Goal: Task Accomplishment & Management: Complete application form

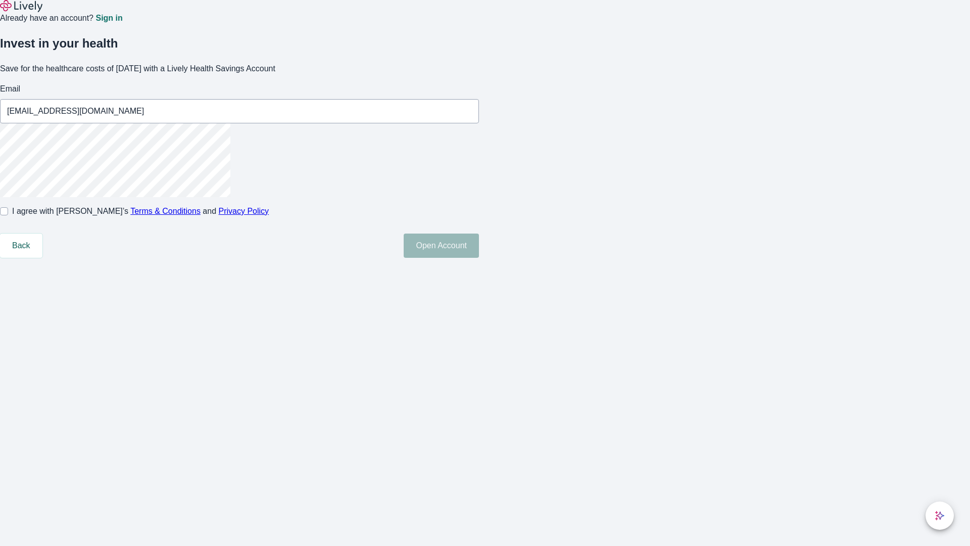
click at [8, 215] on input "I agree with Lively’s Terms & Conditions and Privacy Policy" at bounding box center [4, 211] width 8 height 8
checkbox input "true"
click at [479, 258] on button "Open Account" at bounding box center [441, 245] width 75 height 24
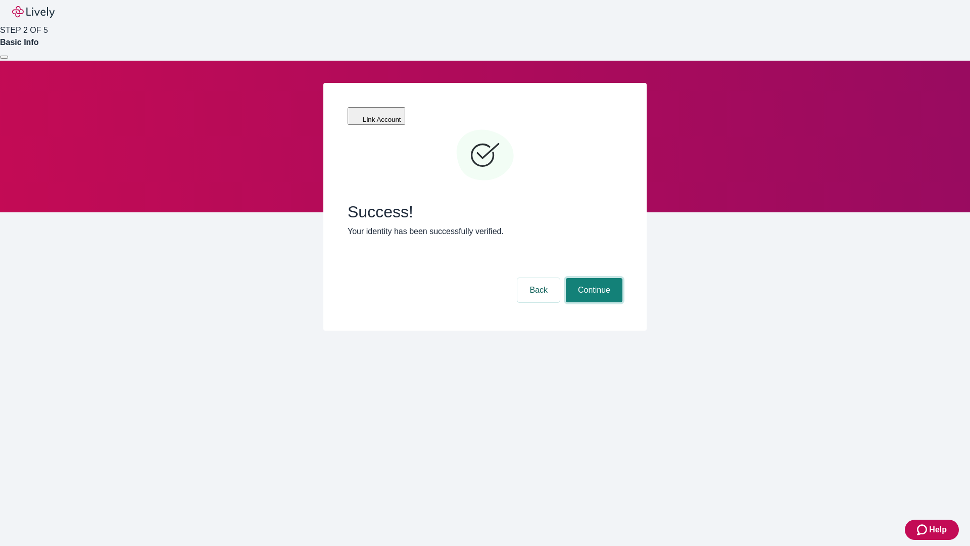
click at [592, 278] on button "Continue" at bounding box center [594, 290] width 57 height 24
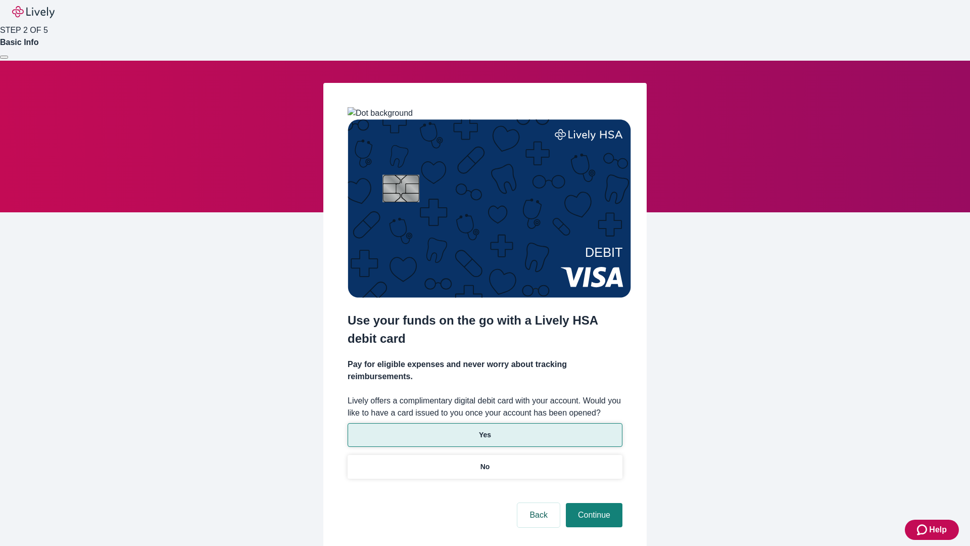
click at [484, 429] on p "Yes" at bounding box center [485, 434] width 12 height 11
click at [592, 503] on button "Continue" at bounding box center [594, 515] width 57 height 24
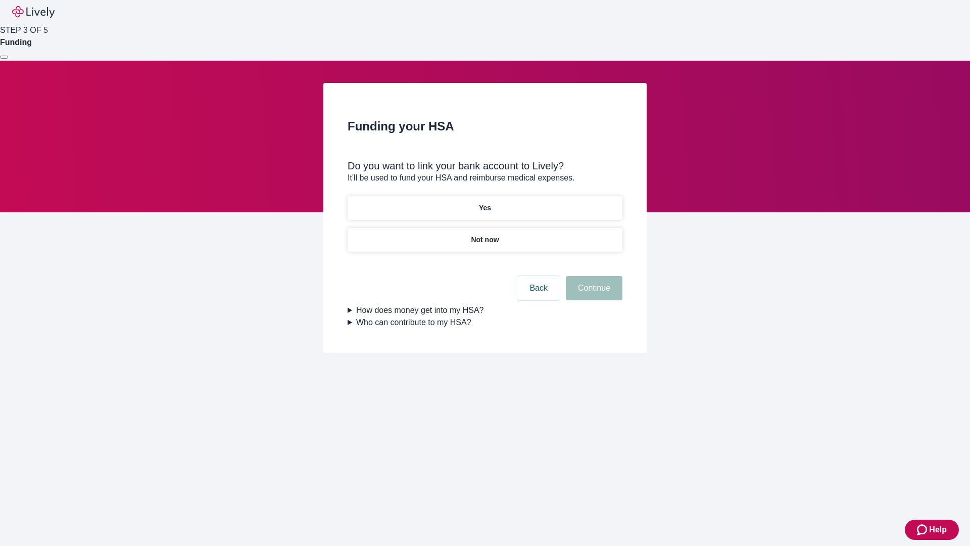
click at [484, 203] on p "Yes" at bounding box center [485, 208] width 12 height 11
click at [592, 276] on button "Continue" at bounding box center [594, 288] width 57 height 24
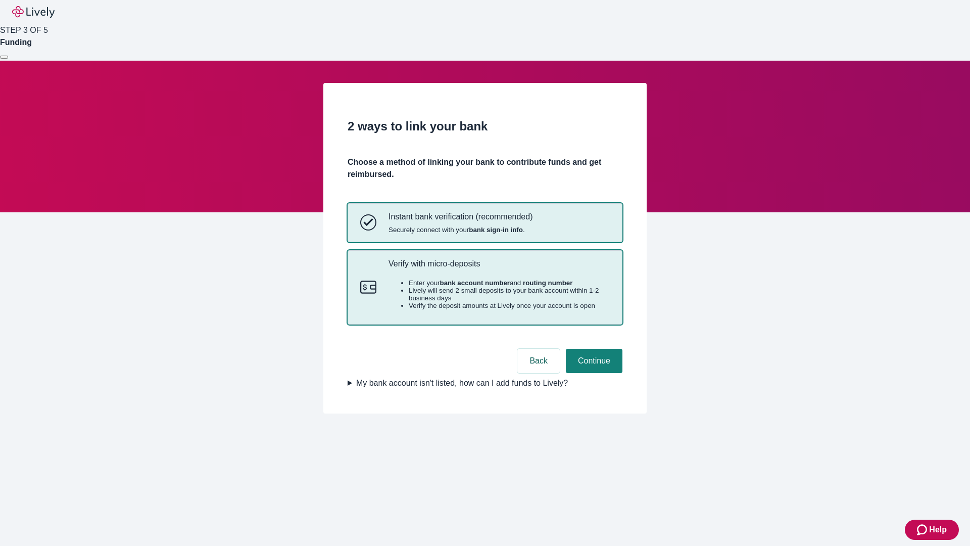
click at [499, 268] on p "Verify with micro-deposits" at bounding box center [498, 264] width 221 height 10
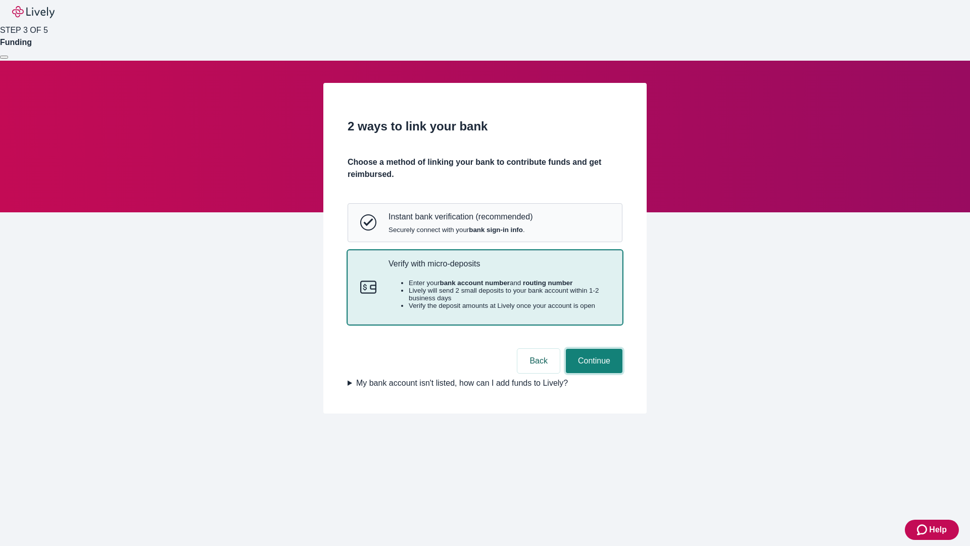
click at [592, 373] on button "Continue" at bounding box center [594, 361] width 57 height 24
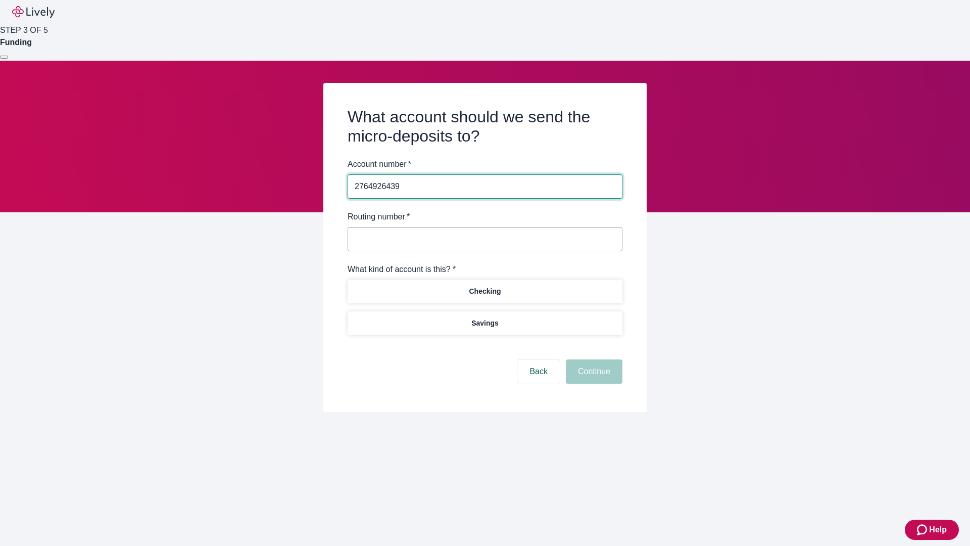
type input "2764926439"
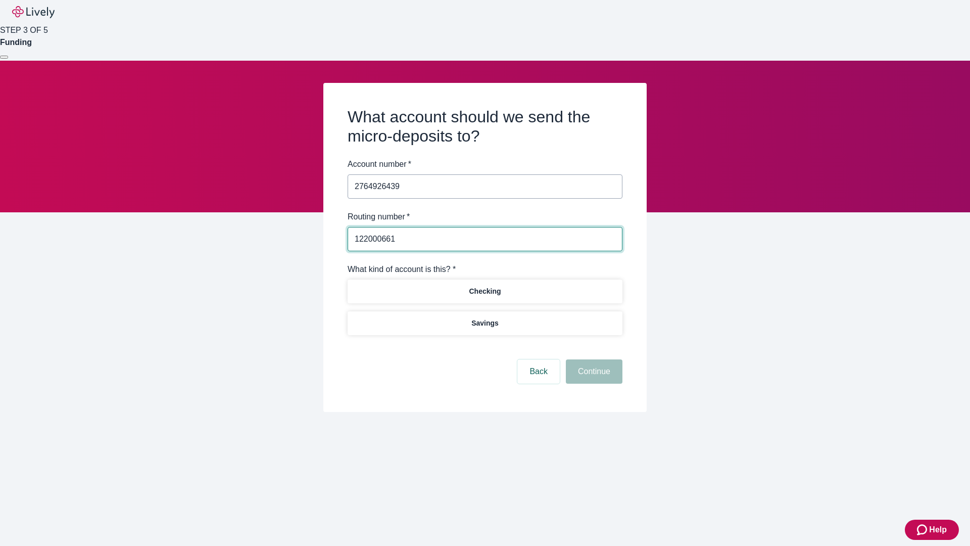
type input "122000661"
click at [484, 290] on p "Checking" at bounding box center [485, 291] width 32 height 11
click at [592, 373] on button "Continue" at bounding box center [594, 371] width 57 height 24
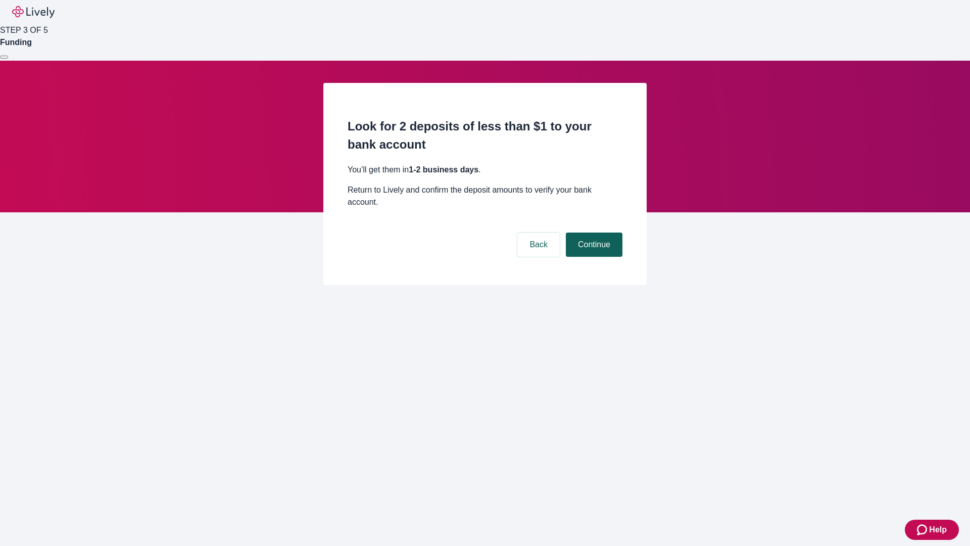
click at [592, 232] on button "Continue" at bounding box center [594, 244] width 57 height 24
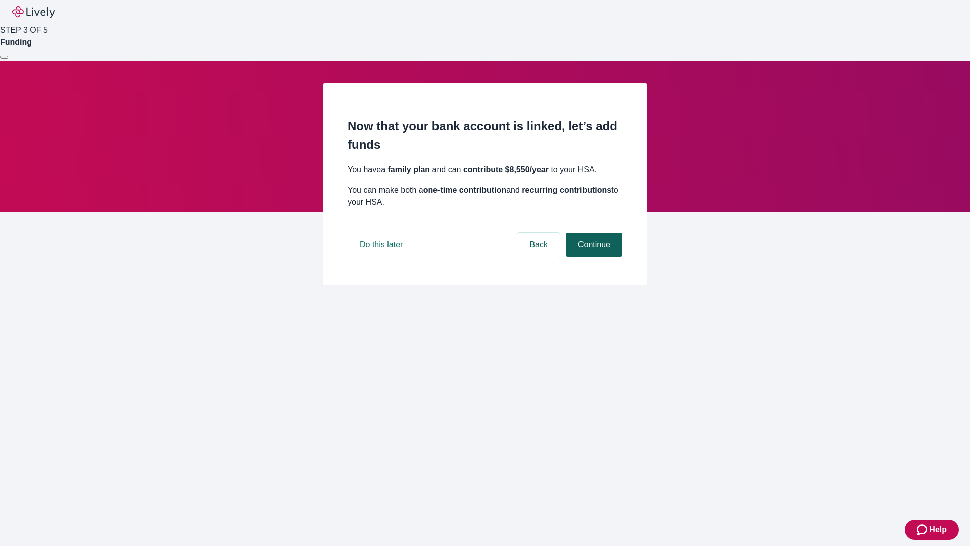
click at [592, 257] on button "Continue" at bounding box center [594, 244] width 57 height 24
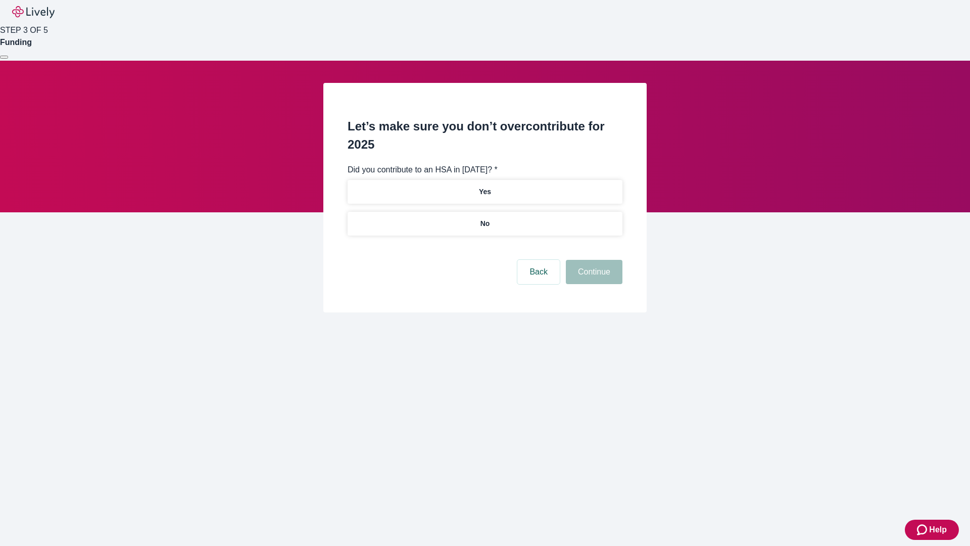
click at [484, 218] on p "No" at bounding box center [485, 223] width 10 height 11
click at [592, 260] on button "Continue" at bounding box center [594, 272] width 57 height 24
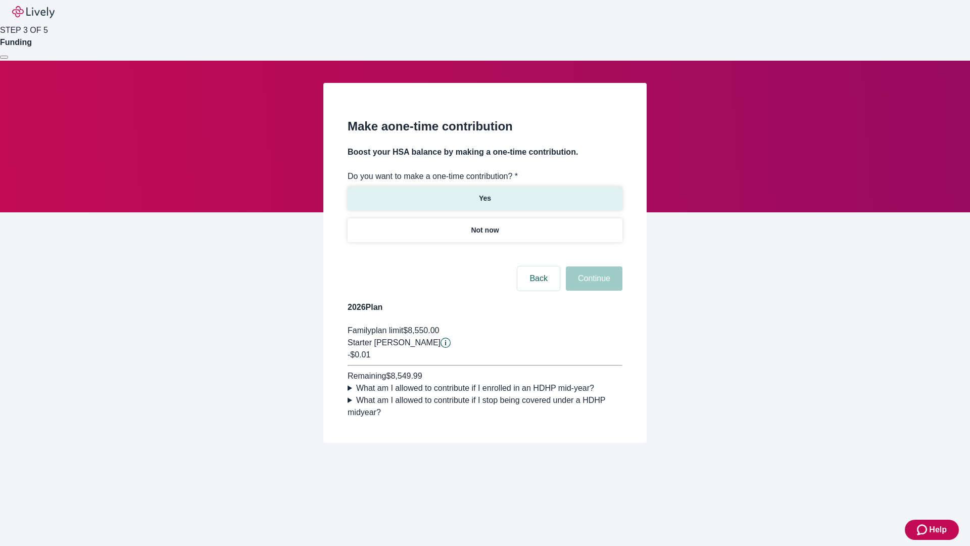
click at [484, 193] on p "Yes" at bounding box center [485, 198] width 12 height 11
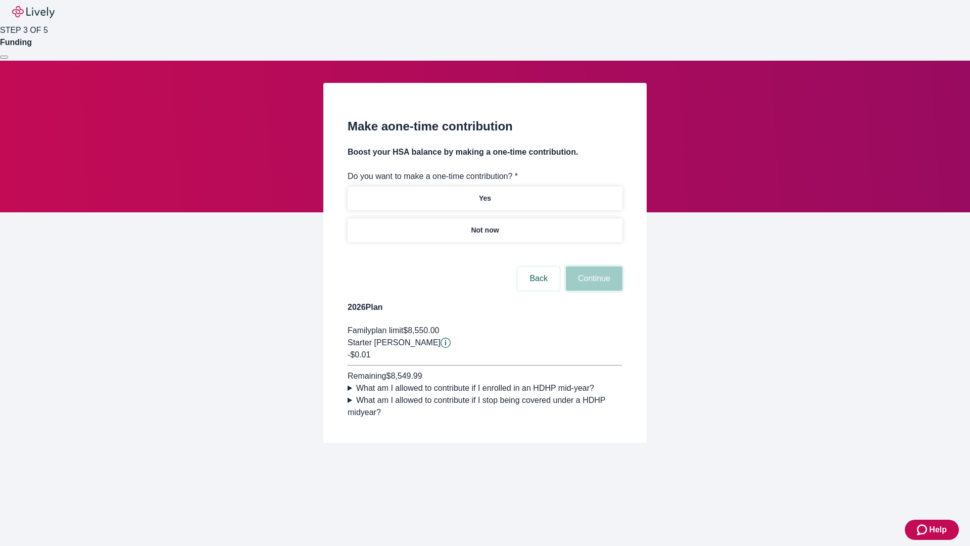
click at [592, 290] on button "Continue" at bounding box center [594, 278] width 57 height 24
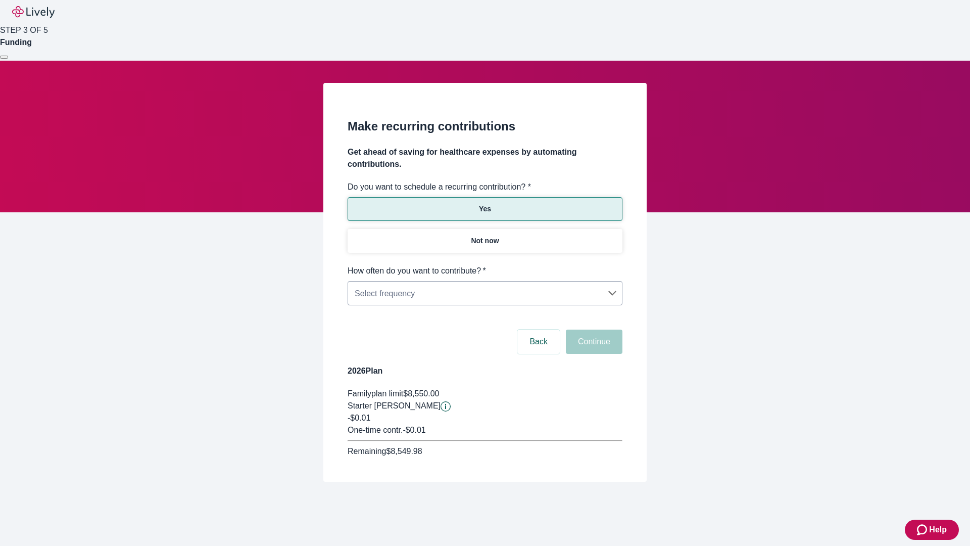
click at [484, 265] on body "Help STEP 3 OF 5 Funding Make recurring contributions Get ahead of saving for h…" at bounding box center [485, 265] width 970 height 530
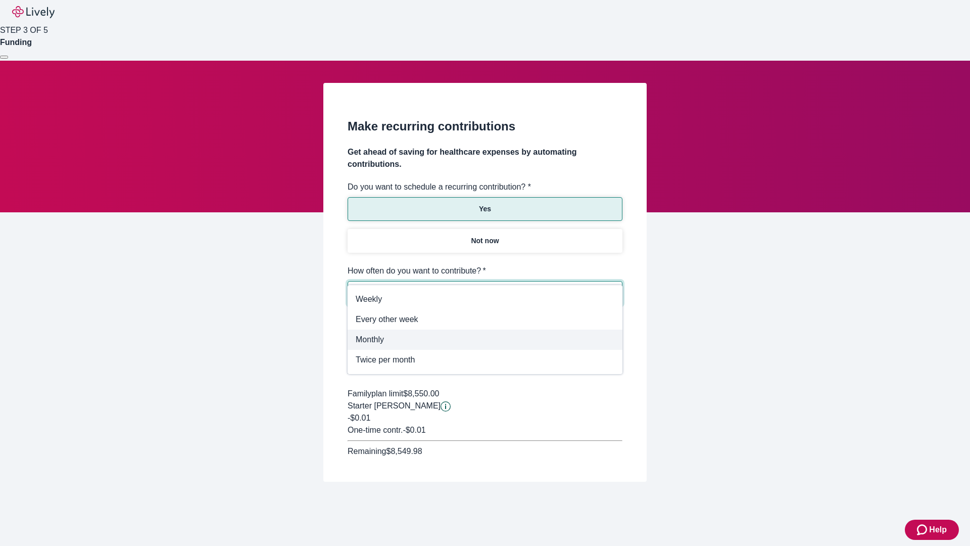
click at [485, 339] on span "Monthly" at bounding box center [485, 339] width 259 height 12
type input "Monthly"
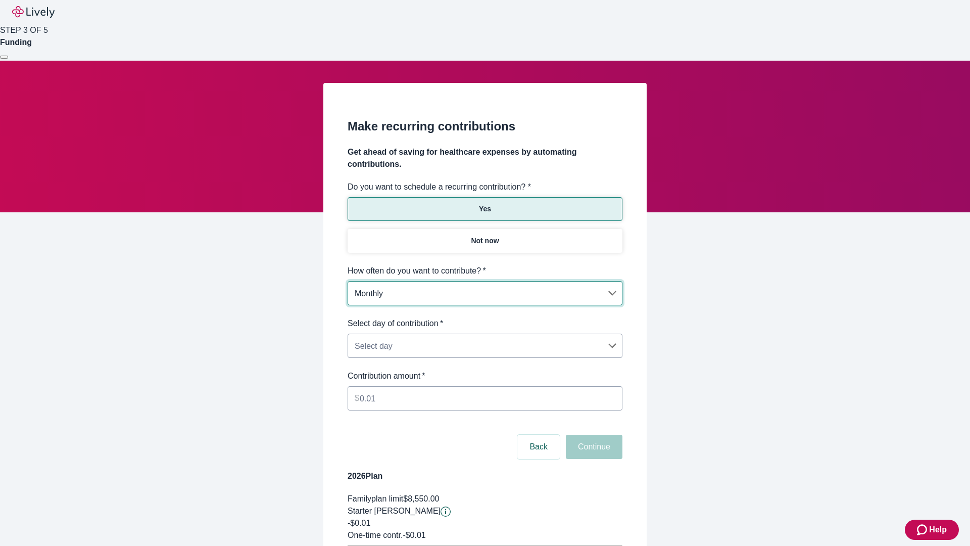
click at [484, 317] on body "Help STEP 3 OF 5 Funding Make recurring contributions Get ahead of saving for h…" at bounding box center [485, 317] width 970 height 635
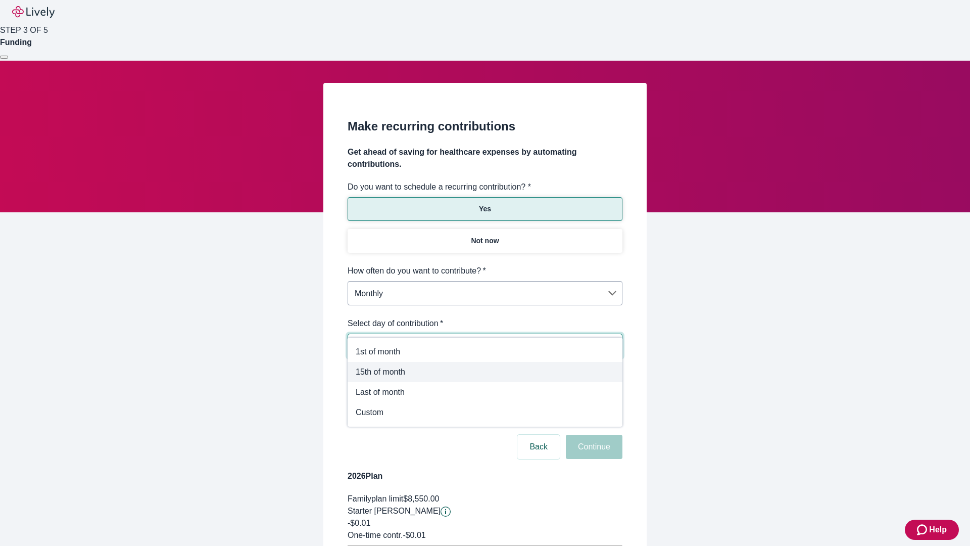
click at [485, 372] on span "15th of month" at bounding box center [485, 372] width 259 height 12
type input "Monthly15th"
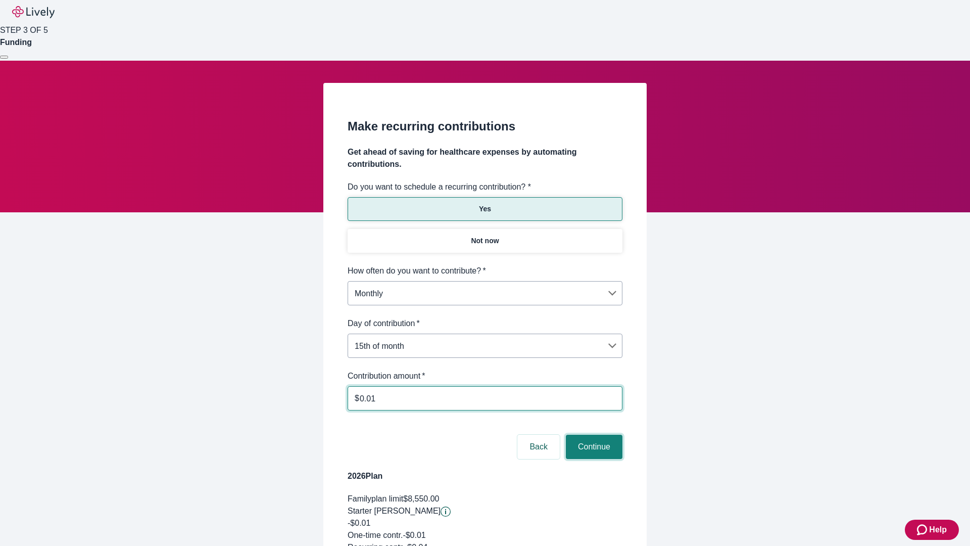
click at [592, 434] on button "Continue" at bounding box center [594, 446] width 57 height 24
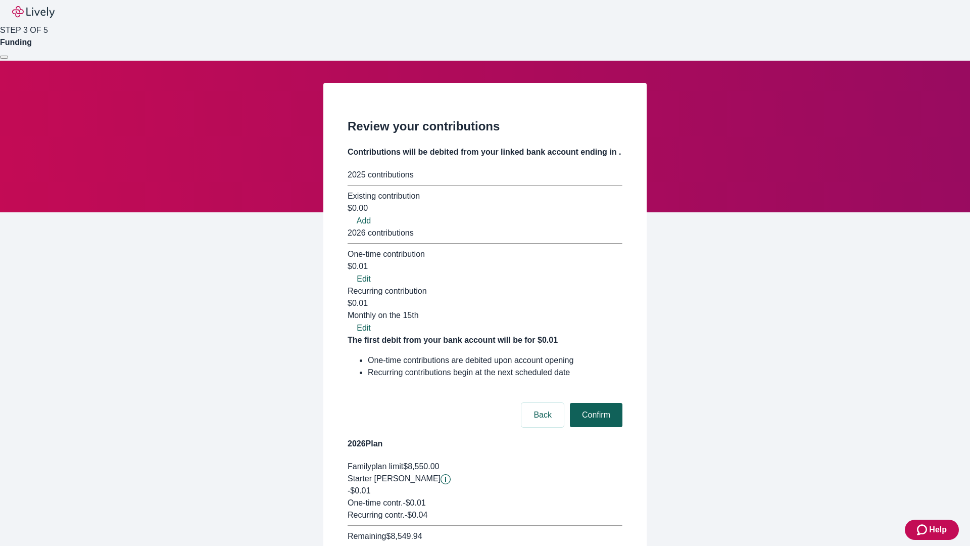
click at [594, 403] on button "Confirm" at bounding box center [596, 415] width 53 height 24
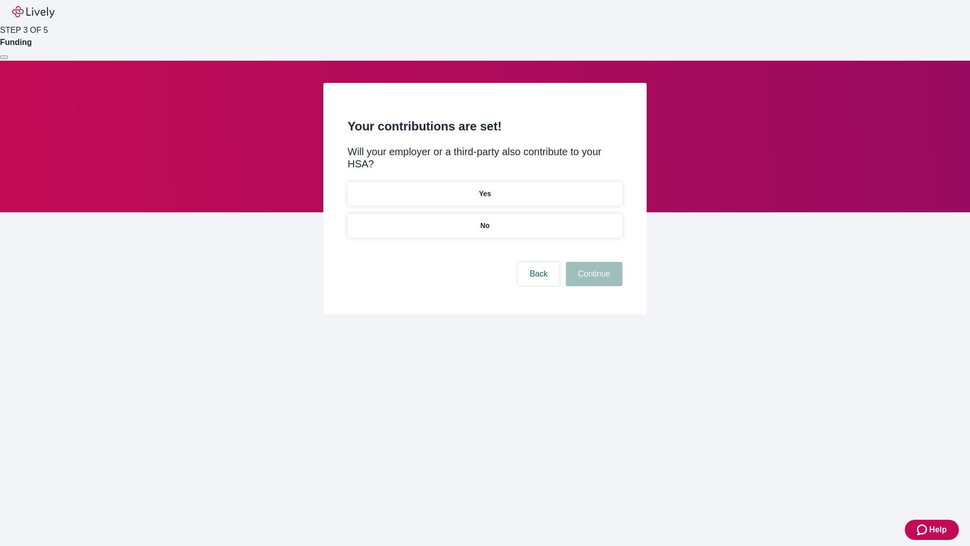
click at [484, 188] on p "Yes" at bounding box center [485, 193] width 12 height 11
click at [592, 262] on button "Continue" at bounding box center [594, 274] width 57 height 24
